Goal: Navigation & Orientation: Understand site structure

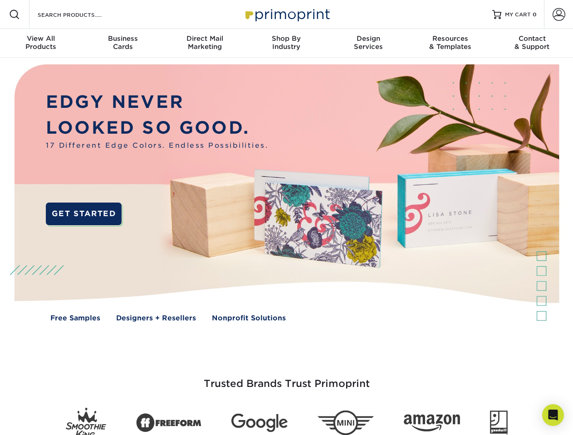
click at [286, 218] on img at bounding box center [286, 199] width 567 height 283
click at [15, 15] on span at bounding box center [14, 14] width 11 height 11
click at [558, 15] on span at bounding box center [558, 14] width 13 height 13
click at [41, 44] on div "View All Products" at bounding box center [41, 42] width 82 height 16
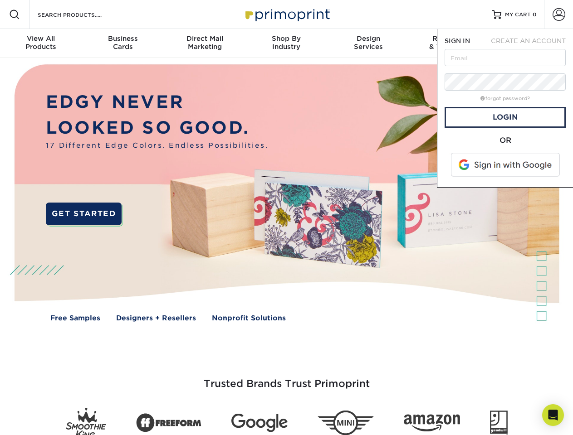
click at [122, 44] on div "Business Cards" at bounding box center [123, 42] width 82 height 16
click at [205, 44] on div "Direct Mail Marketing" at bounding box center [205, 42] width 82 height 16
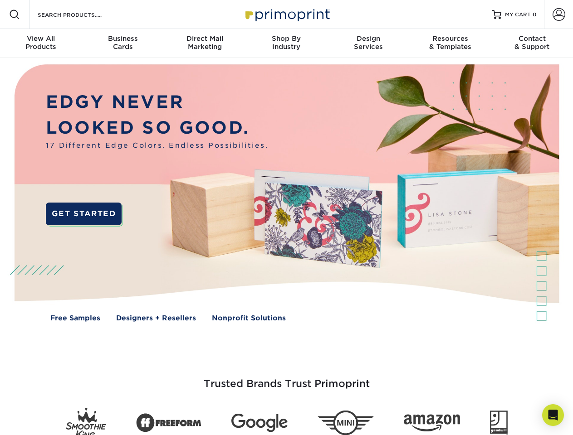
click at [286, 44] on div "Shop By Industry" at bounding box center [286, 42] width 82 height 16
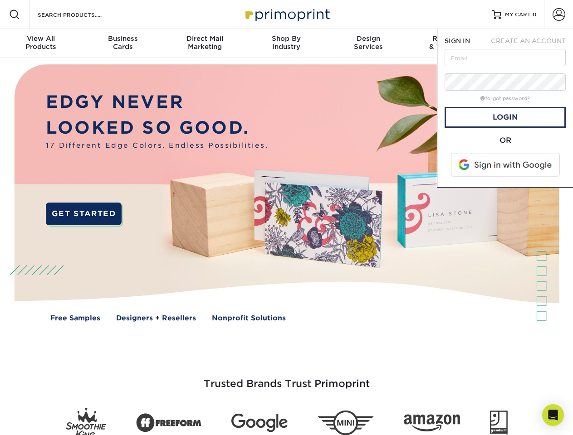
click at [368, 44] on div "Design Services" at bounding box center [368, 42] width 82 height 16
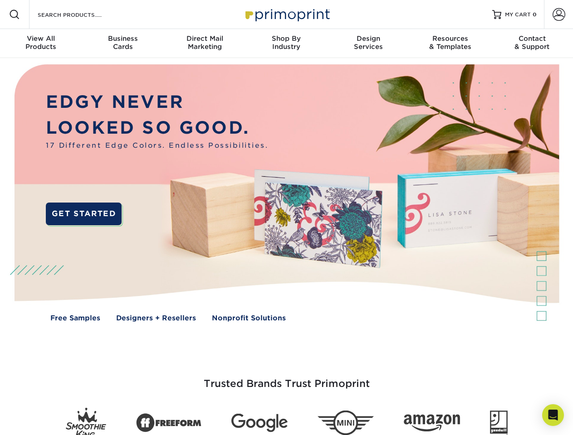
click at [450, 44] on span "SIGN IN" at bounding box center [456, 40] width 25 height 7
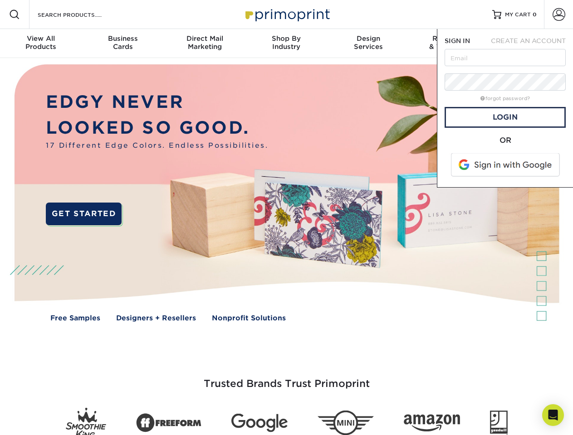
click at [532, 44] on div "Contact & Support" at bounding box center [532, 42] width 82 height 16
